Goal: Task Accomplishment & Management: Manage account settings

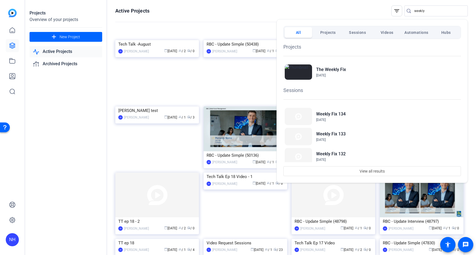
click at [13, 13] on div at bounding box center [238, 127] width 476 height 255
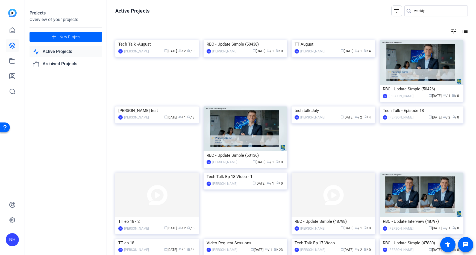
click at [12, 12] on img at bounding box center [12, 13] width 8 height 8
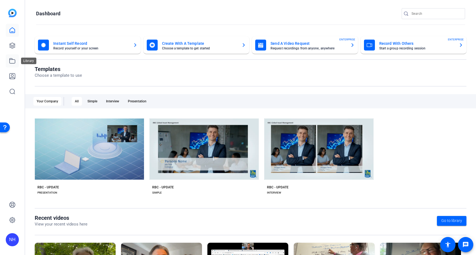
click at [12, 61] on icon at bounding box center [12, 61] width 7 height 7
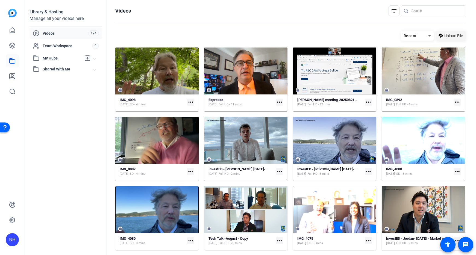
click at [452, 35] on span "Upload File" at bounding box center [453, 36] width 19 height 6
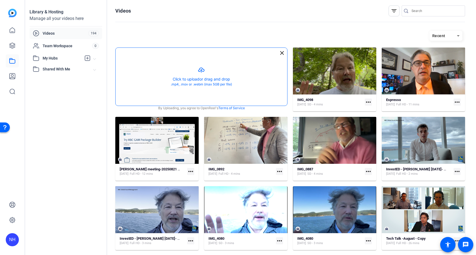
click at [207, 70] on button "button" at bounding box center [202, 77] width 172 height 58
click at [260, 27] on openreel-divider-bar at bounding box center [290, 22] width 350 height 12
click at [184, 25] on openreel-divider-bar at bounding box center [290, 22] width 350 height 12
click at [67, 107] on div "Library & Hosting Manage all your videos here Videos 194 Team Workspace 0 My Hu…" at bounding box center [66, 127] width 82 height 255
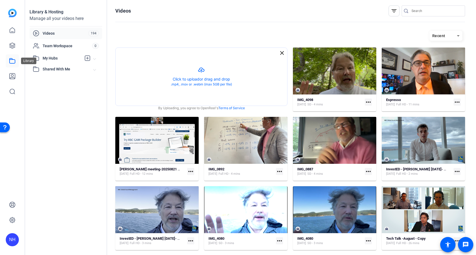
click at [13, 60] on icon at bounding box center [12, 61] width 7 height 7
click at [10, 44] on icon at bounding box center [12, 45] width 5 height 5
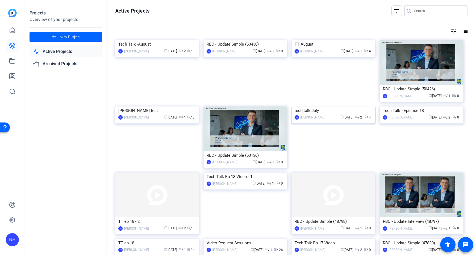
scroll to position [54, 0]
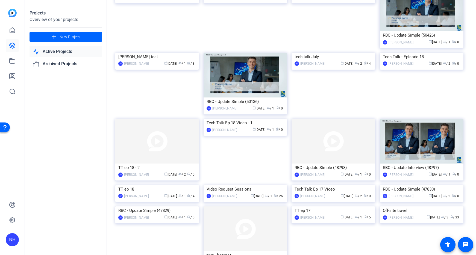
click at [438, 53] on img at bounding box center [422, 53] width 84 height 0
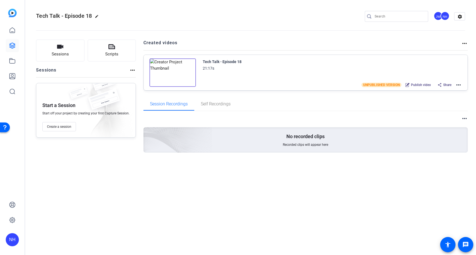
click at [459, 85] on mat-icon "more_horiz" at bounding box center [458, 85] width 7 height 7
click at [429, 90] on span "Edit in Creator" at bounding box center [438, 91] width 38 height 7
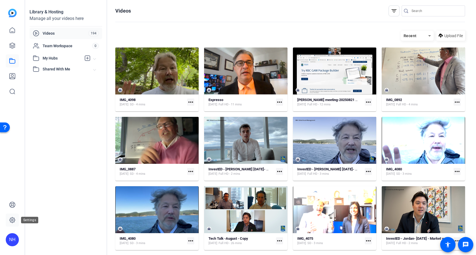
click at [11, 220] on icon at bounding box center [12, 220] width 2 height 2
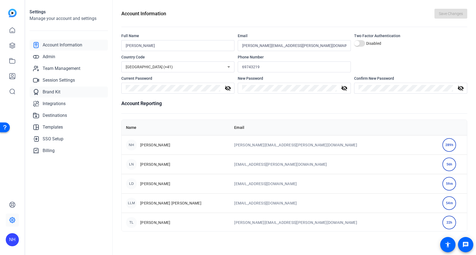
click at [57, 91] on span "Brand Kit" at bounding box center [52, 92] width 18 height 7
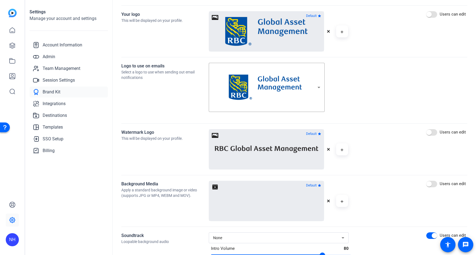
scroll to position [154, 0]
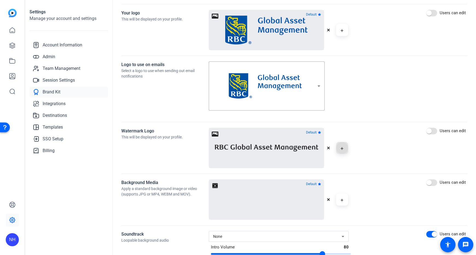
click at [341, 148] on icon "button" at bounding box center [341, 148] width 3 height 7
click at [343, 150] on span "button" at bounding box center [341, 148] width 13 height 13
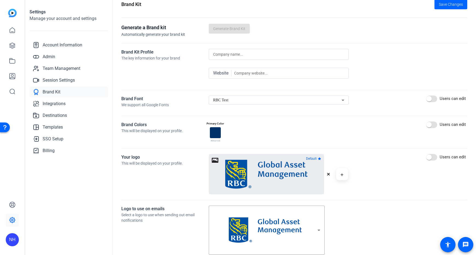
scroll to position [11, 0]
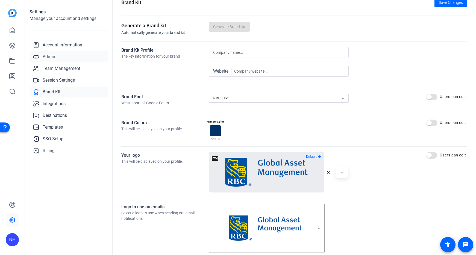
click at [50, 54] on span "Admin" at bounding box center [49, 57] width 13 height 7
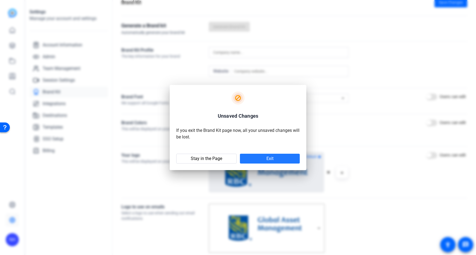
click at [265, 158] on span at bounding box center [270, 158] width 60 height 13
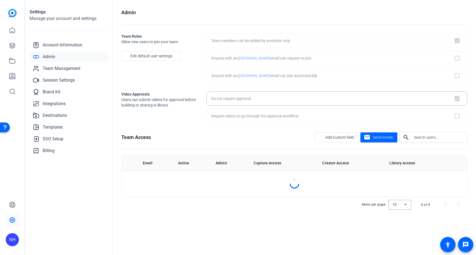
checkbox input "true"
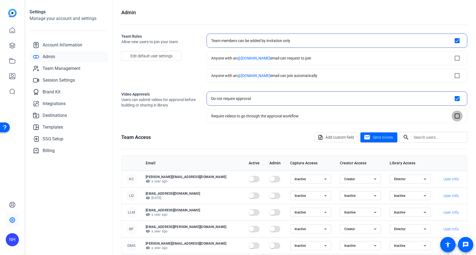
click at [458, 116] on input "checkbox" at bounding box center [457, 116] width 11 height 11
checkbox input "true"
checkbox input "false"
